Goal: Information Seeking & Learning: Learn about a topic

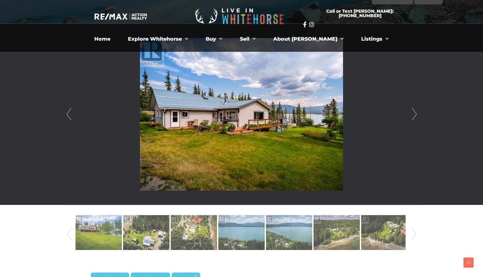
click at [414, 115] on link "Next" at bounding box center [415, 114] width 10 height 181
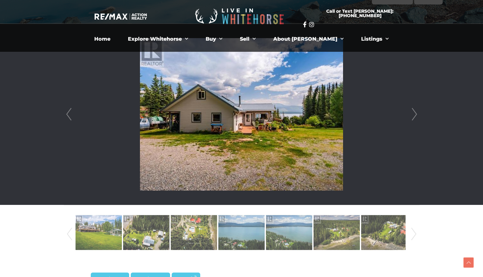
click at [414, 115] on link "Next" at bounding box center [415, 114] width 10 height 181
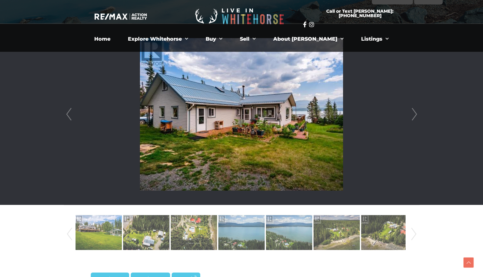
click at [414, 115] on link "Next" at bounding box center [415, 114] width 10 height 181
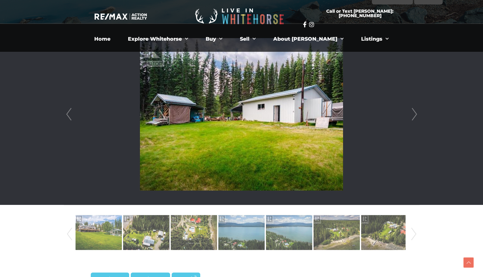
click at [415, 115] on link "Next" at bounding box center [415, 114] width 10 height 181
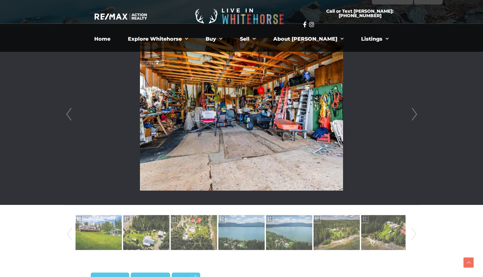
click at [415, 115] on link "Next" at bounding box center [415, 114] width 10 height 181
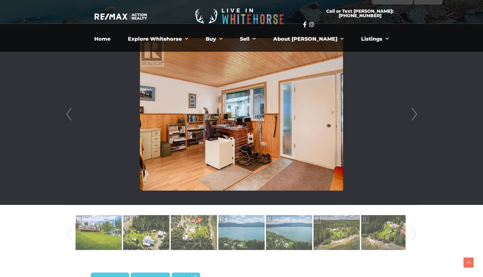
click at [415, 115] on link "Next" at bounding box center [415, 114] width 10 height 181
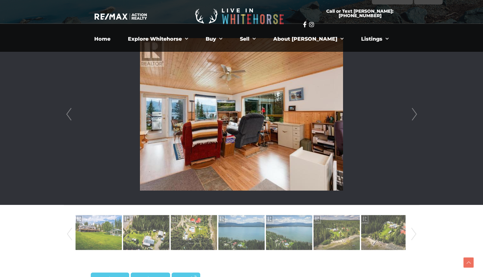
click at [415, 115] on link "Next" at bounding box center [415, 114] width 10 height 181
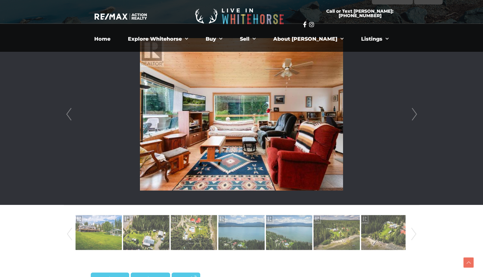
click at [415, 115] on link "Next" at bounding box center [415, 114] width 10 height 181
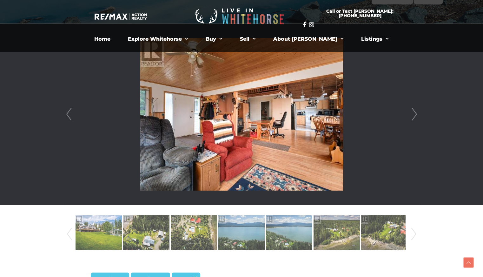
click at [415, 115] on link "Next" at bounding box center [415, 114] width 10 height 181
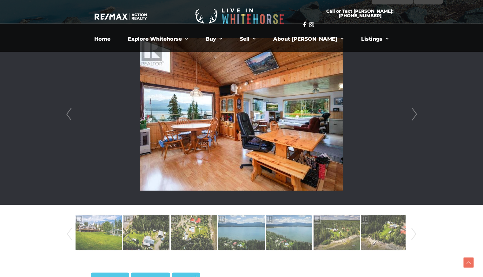
click at [415, 115] on link "Next" at bounding box center [415, 114] width 10 height 181
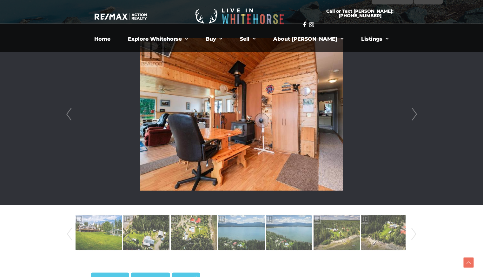
click at [415, 115] on link "Next" at bounding box center [415, 114] width 10 height 181
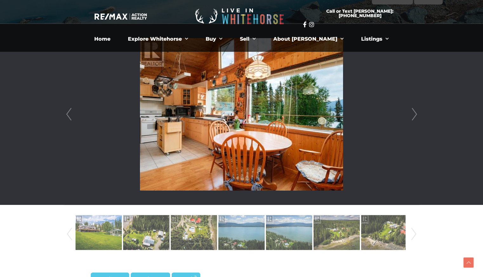
click at [415, 115] on link "Next" at bounding box center [415, 114] width 10 height 181
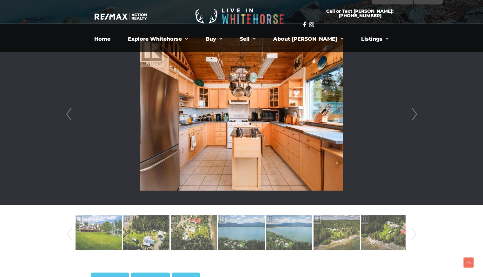
click at [415, 115] on link "Next" at bounding box center [415, 114] width 10 height 181
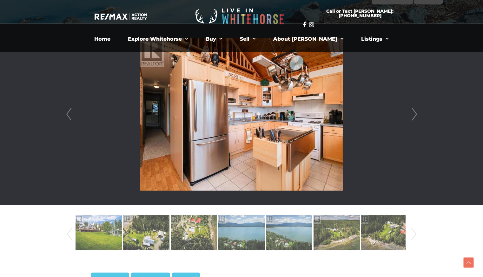
click at [415, 115] on link "Next" at bounding box center [415, 114] width 10 height 181
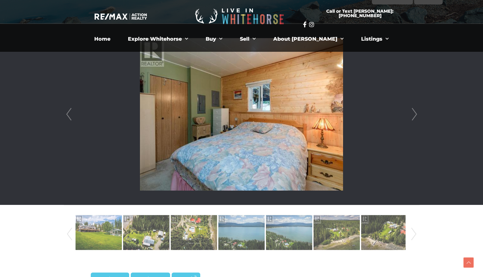
click at [415, 115] on link "Next" at bounding box center [415, 114] width 10 height 181
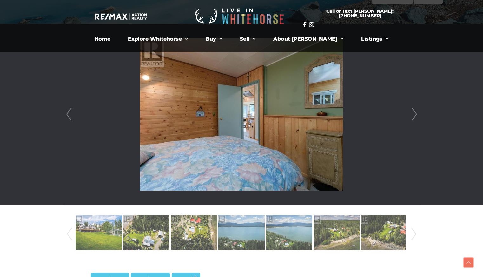
click at [415, 115] on link "Next" at bounding box center [415, 114] width 10 height 181
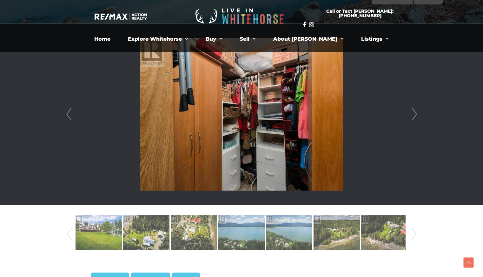
click at [415, 115] on link "Next" at bounding box center [415, 114] width 10 height 181
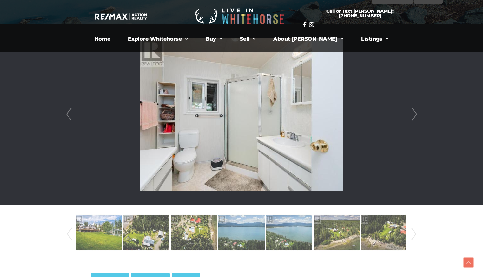
click at [415, 115] on link "Next" at bounding box center [415, 114] width 10 height 181
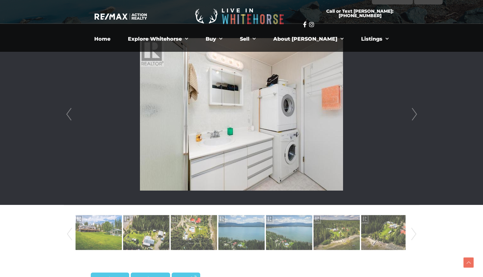
click at [415, 115] on link "Next" at bounding box center [415, 114] width 10 height 181
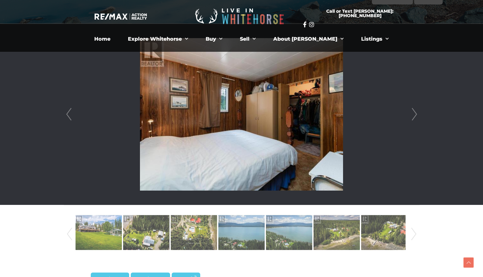
click at [415, 115] on link "Next" at bounding box center [415, 114] width 10 height 181
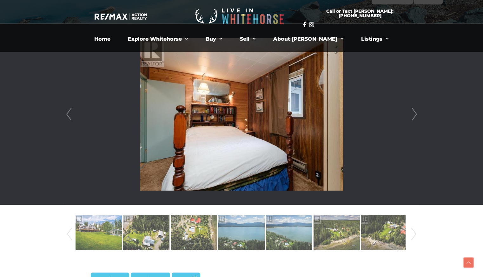
click at [415, 115] on link "Next" at bounding box center [415, 114] width 10 height 181
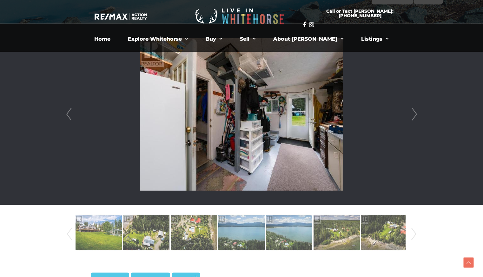
click at [415, 115] on link "Next" at bounding box center [415, 114] width 10 height 181
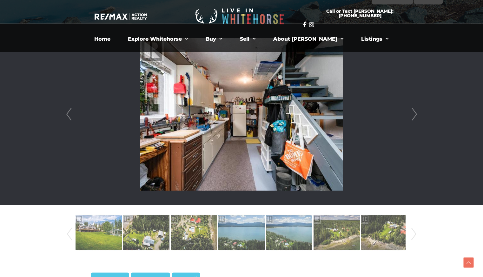
click at [415, 115] on link "Next" at bounding box center [415, 114] width 10 height 181
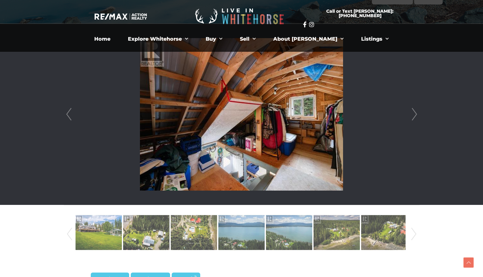
click at [415, 115] on link "Next" at bounding box center [415, 114] width 10 height 181
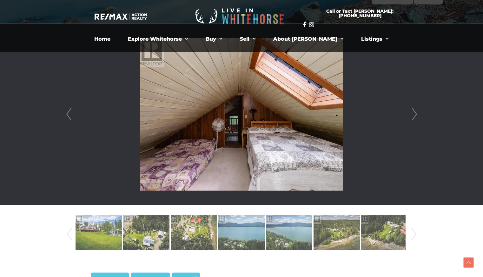
click at [67, 114] on link "Prev" at bounding box center [69, 114] width 10 height 181
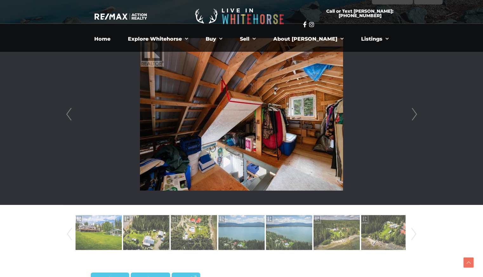
click at [417, 113] on link "Next" at bounding box center [415, 114] width 10 height 181
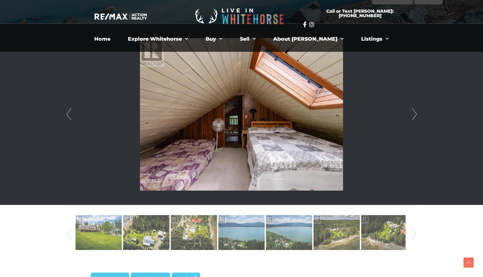
click at [417, 113] on link "Next" at bounding box center [415, 114] width 10 height 181
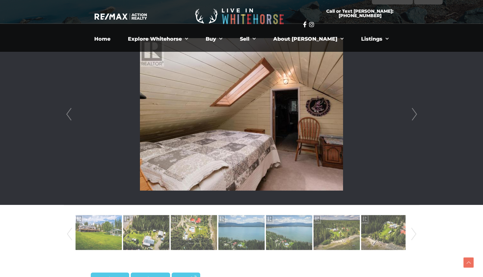
click at [67, 115] on link "Prev" at bounding box center [69, 114] width 10 height 181
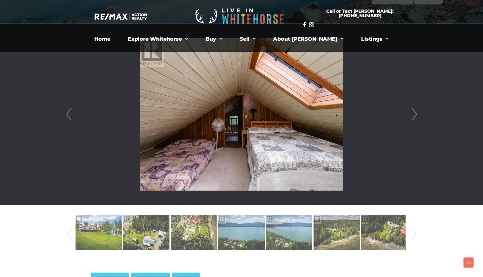
click at [412, 113] on link "Next" at bounding box center [415, 114] width 10 height 181
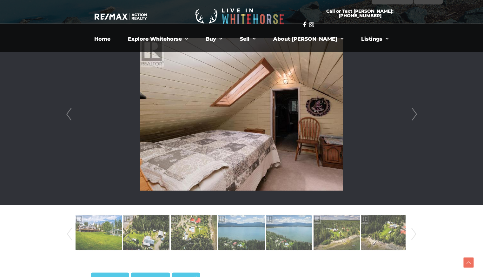
click at [412, 113] on link "Next" at bounding box center [415, 114] width 10 height 181
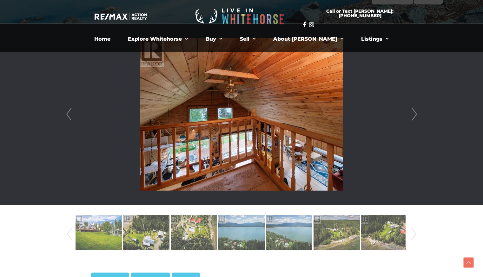
click at [413, 114] on link "Next" at bounding box center [415, 114] width 10 height 181
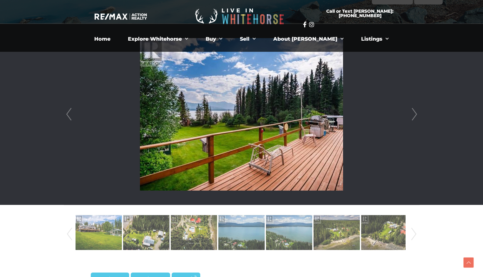
click at [413, 114] on link "Next" at bounding box center [415, 114] width 10 height 181
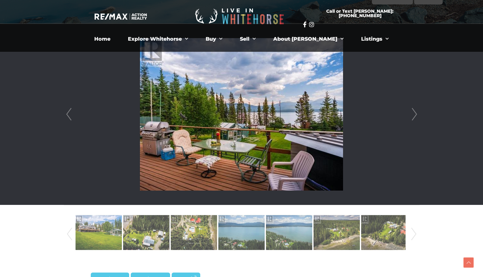
click at [413, 114] on link "Next" at bounding box center [415, 114] width 10 height 181
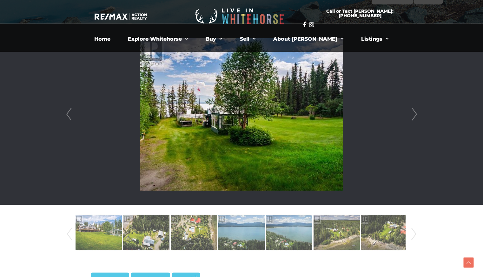
click at [413, 114] on link "Next" at bounding box center [415, 114] width 10 height 181
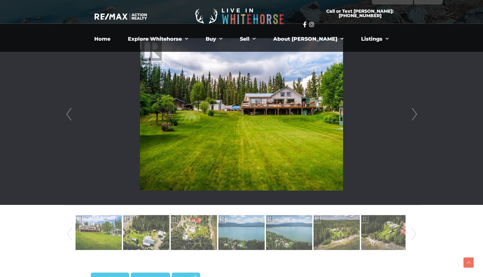
click at [413, 114] on link "Next" at bounding box center [415, 114] width 10 height 181
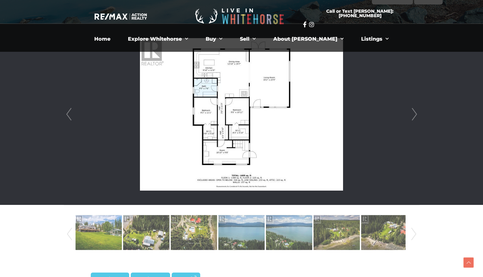
click at [413, 114] on link "Next" at bounding box center [415, 114] width 10 height 181
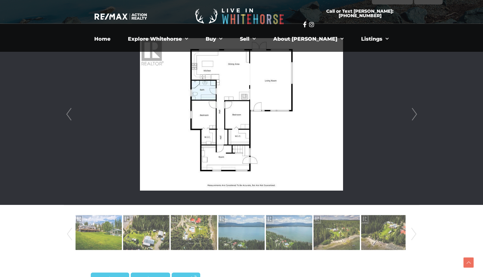
click at [413, 114] on link "Next" at bounding box center [415, 114] width 10 height 181
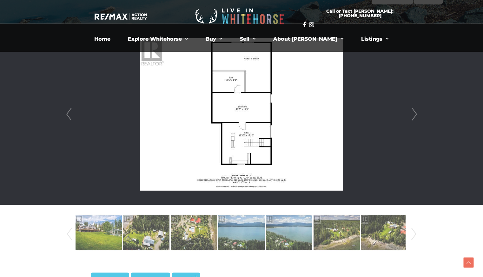
click at [413, 114] on link "Next" at bounding box center [415, 114] width 10 height 181
